Goal: Task Accomplishment & Management: Complete application form

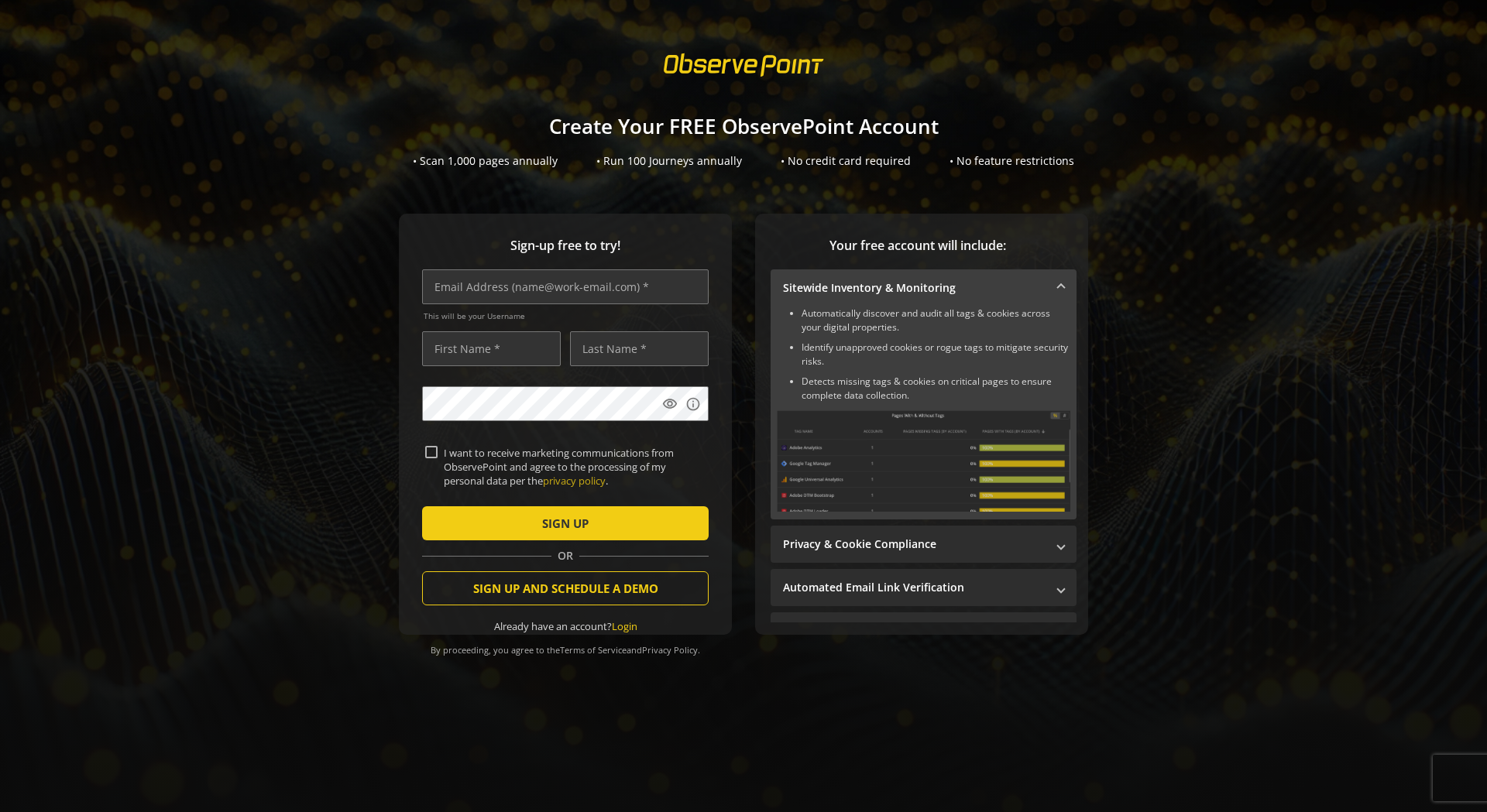
click at [975, 459] on img at bounding box center [924, 461] width 294 height 102
click at [969, 542] on mat-panel-title "Privacy & Cookie Compliance" at bounding box center [915, 544] width 263 height 16
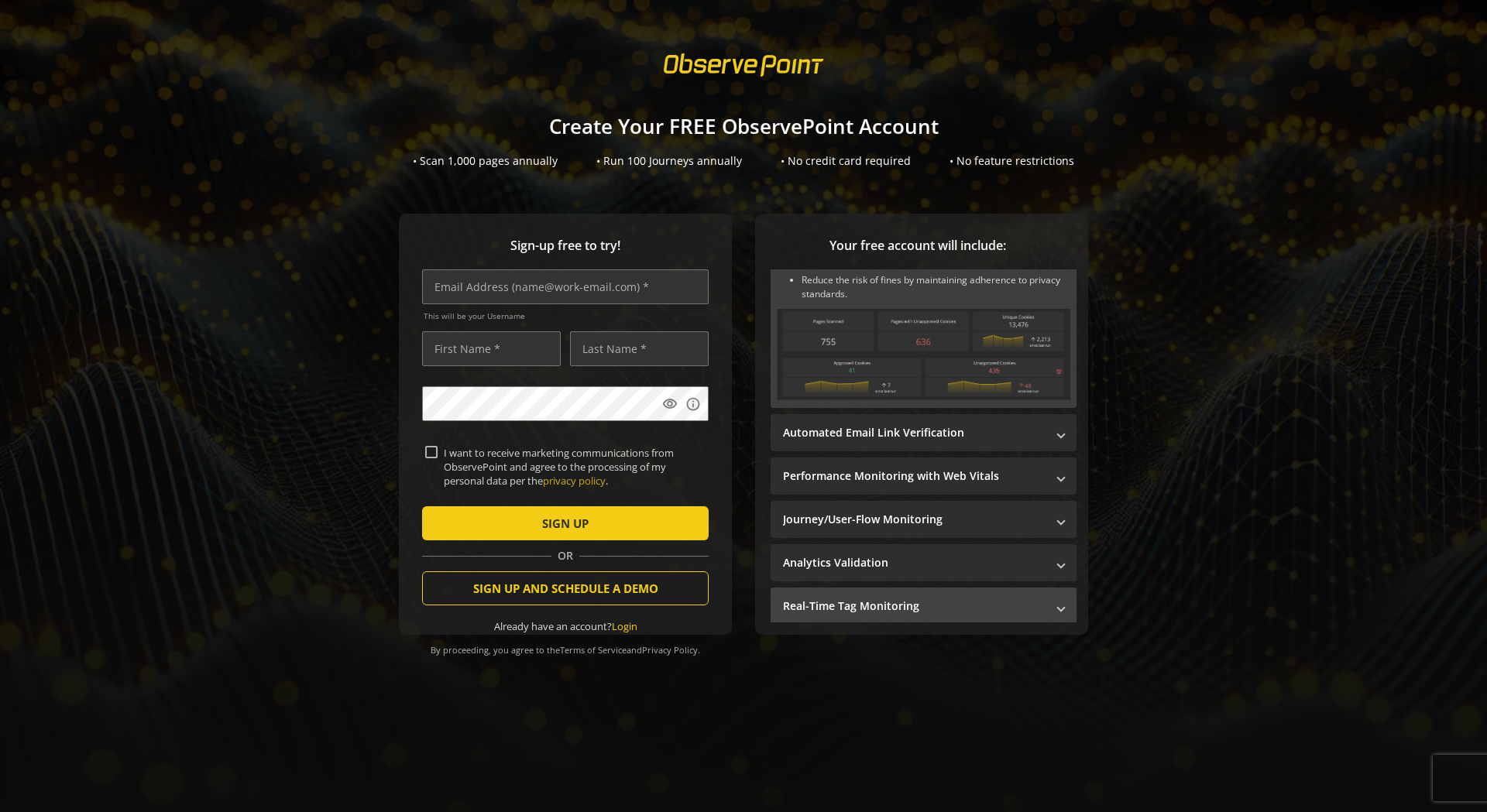
scroll to position [232, 0]
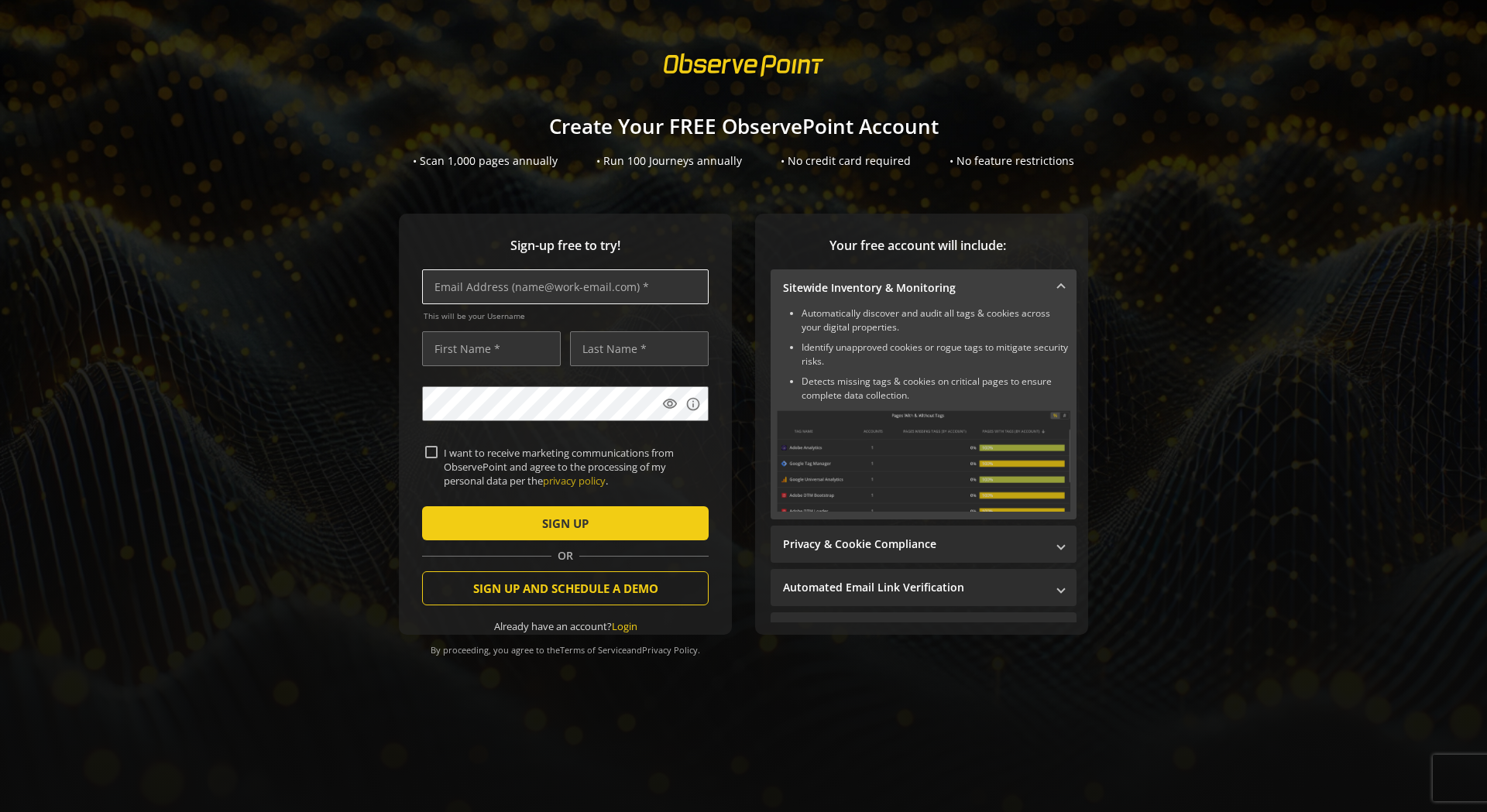
click at [561, 284] on input "text" at bounding box center [565, 287] width 287 height 35
click at [506, 337] on input "text" at bounding box center [491, 348] width 138 height 35
